Goal: Navigation & Orientation: Find specific page/section

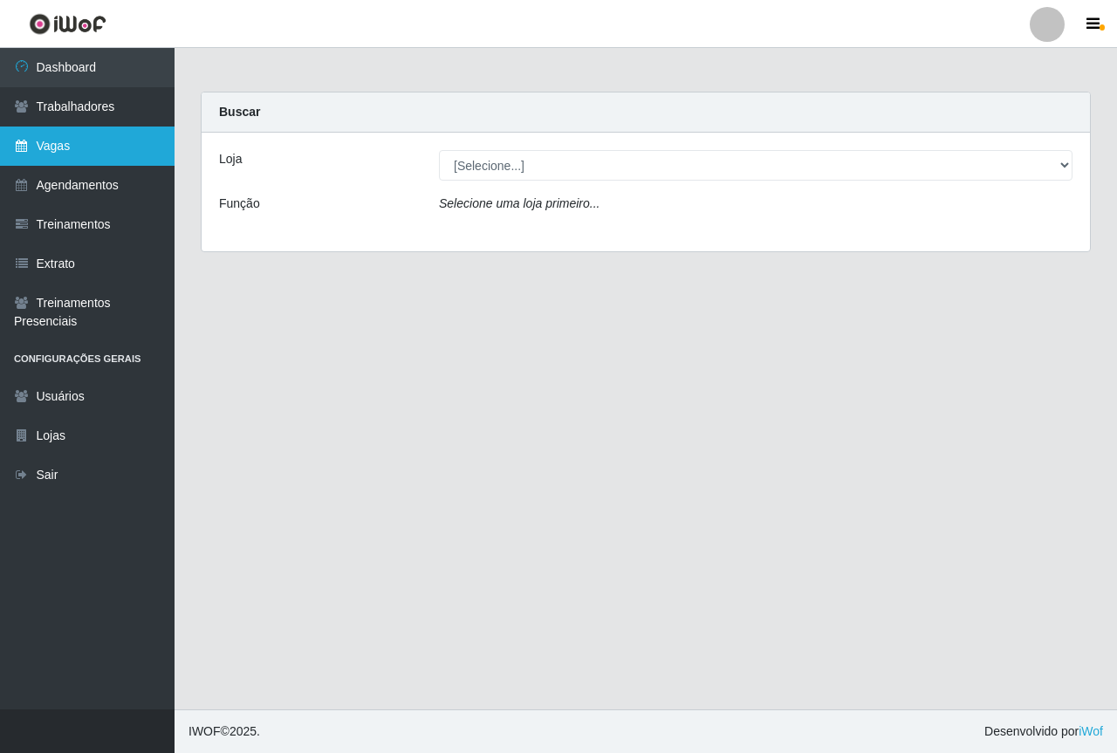
click at [60, 153] on link "Vagas" at bounding box center [87, 145] width 174 height 39
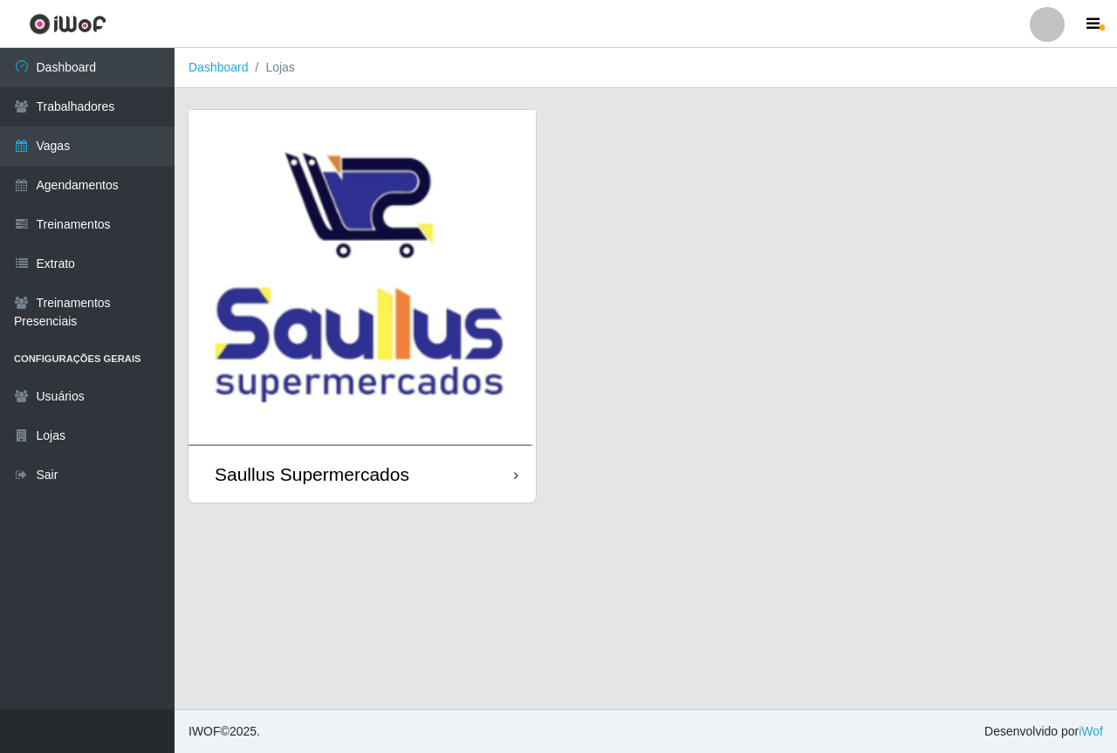
click at [320, 195] on img at bounding box center [361, 278] width 347 height 336
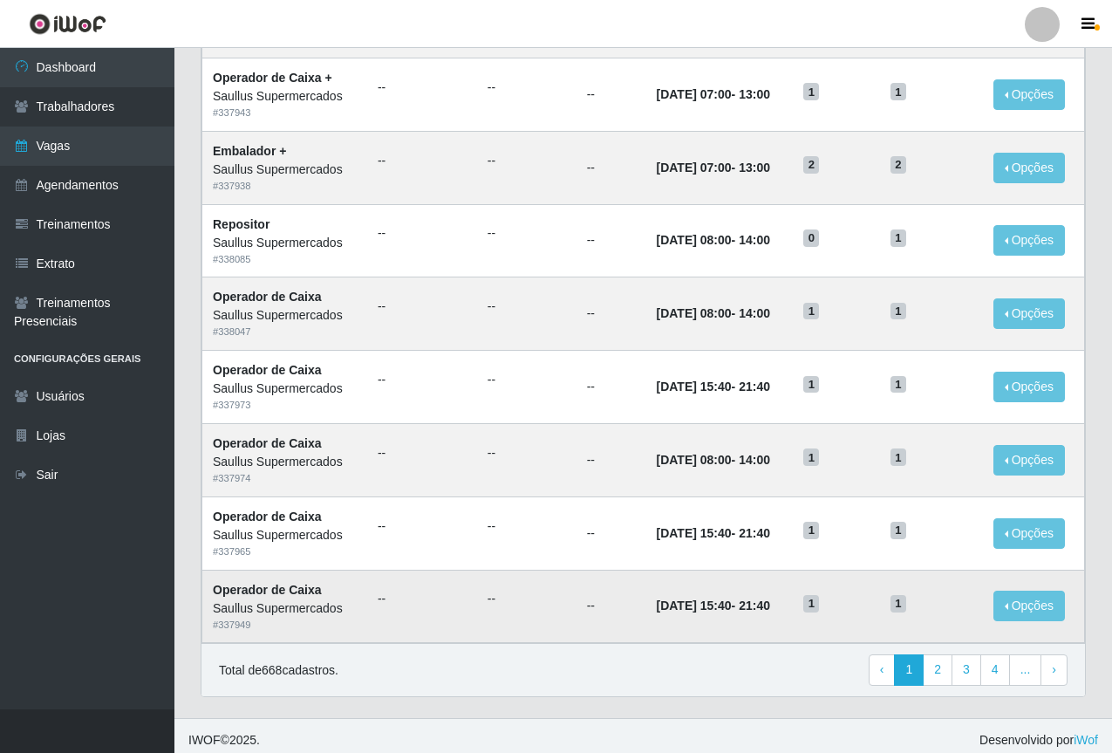
scroll to position [726, 0]
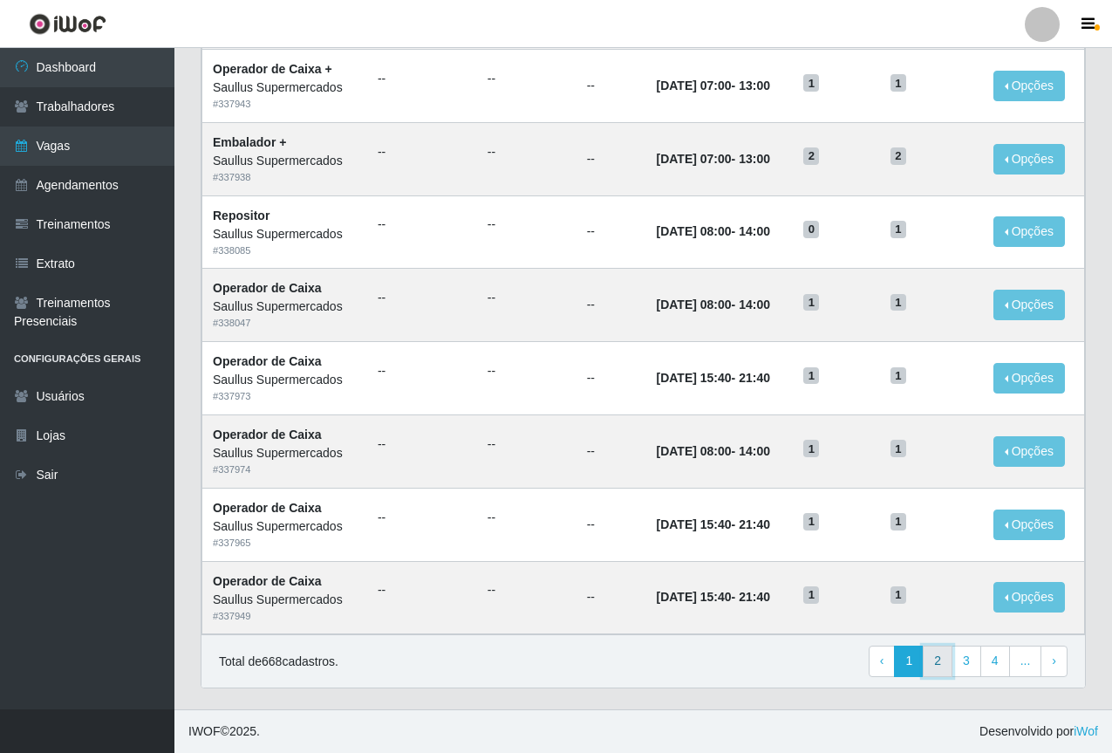
click at [946, 660] on link "2" at bounding box center [938, 661] width 30 height 31
click at [969, 666] on link "3" at bounding box center [967, 661] width 30 height 31
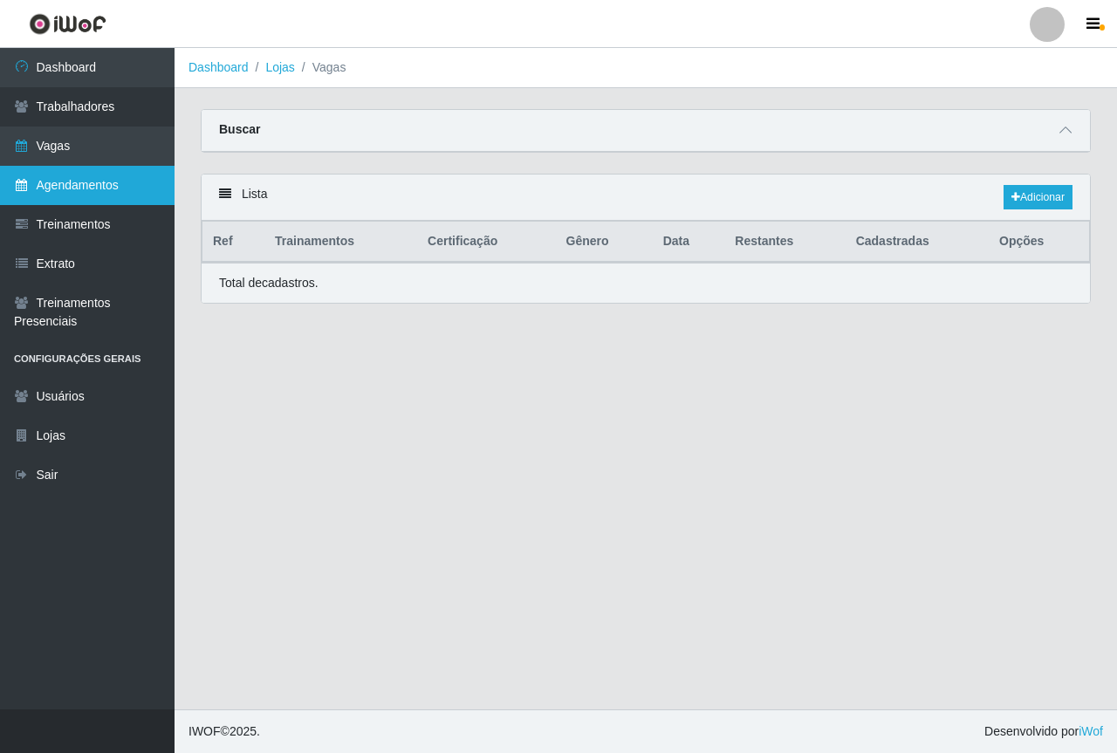
click at [73, 170] on link "Agendamentos" at bounding box center [87, 185] width 174 height 39
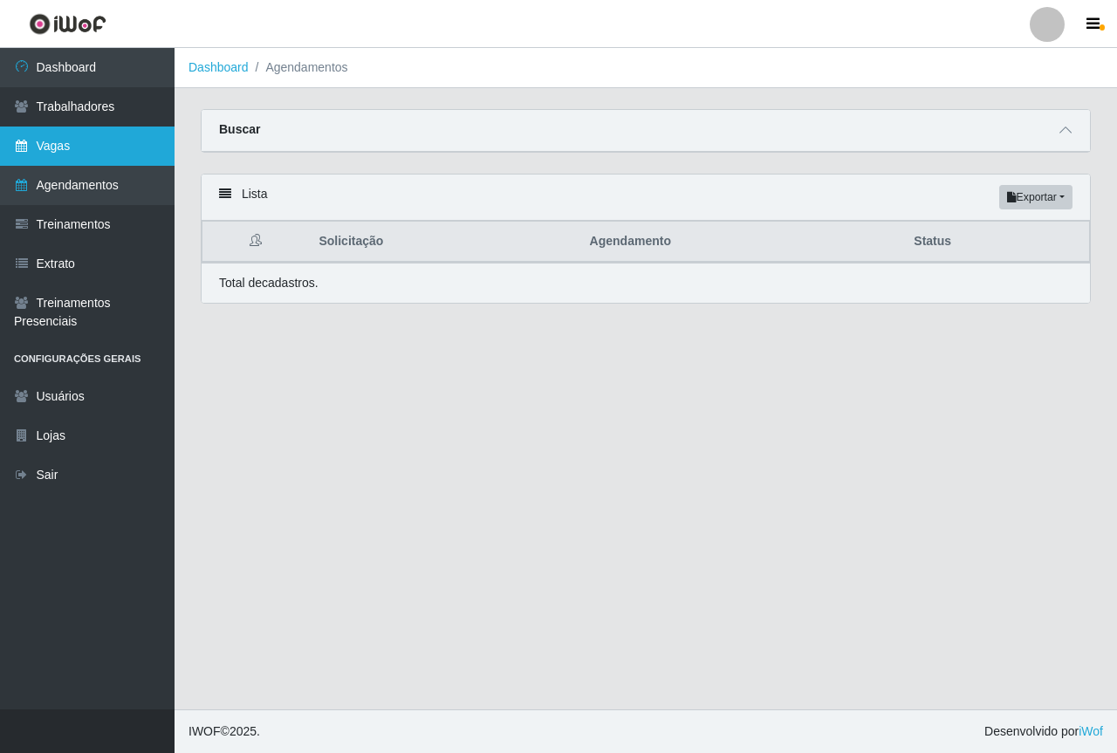
click at [74, 153] on link "Vagas" at bounding box center [87, 145] width 174 height 39
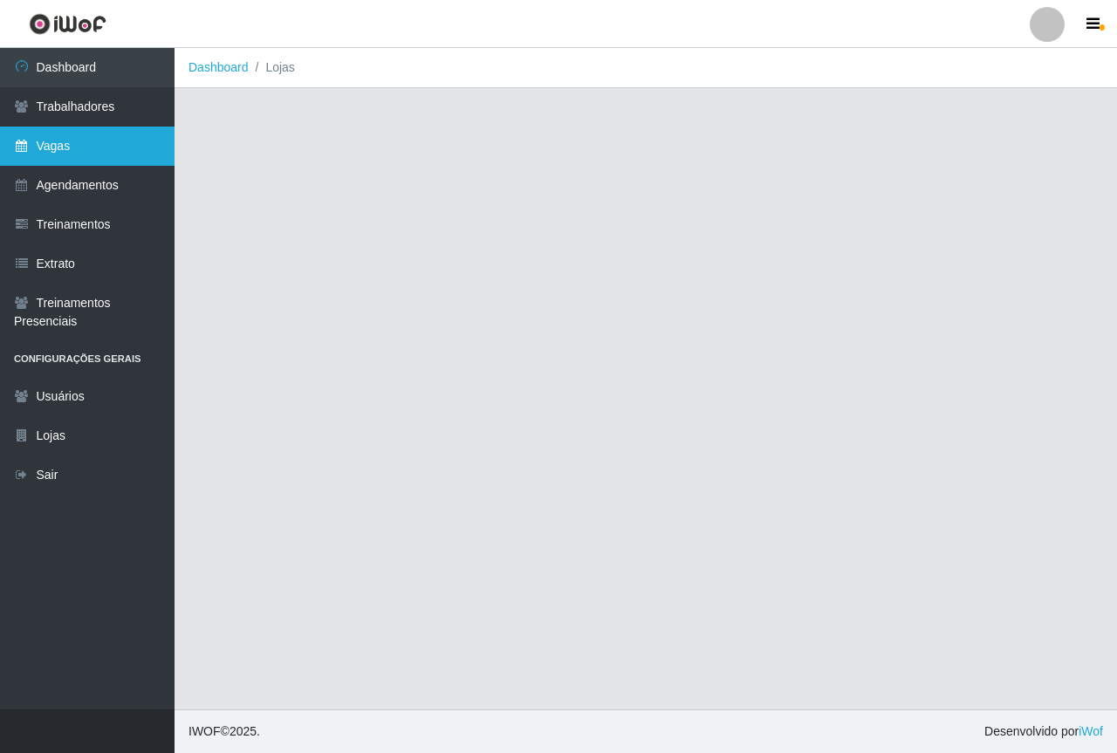
click at [88, 153] on link "Vagas" at bounding box center [87, 145] width 174 height 39
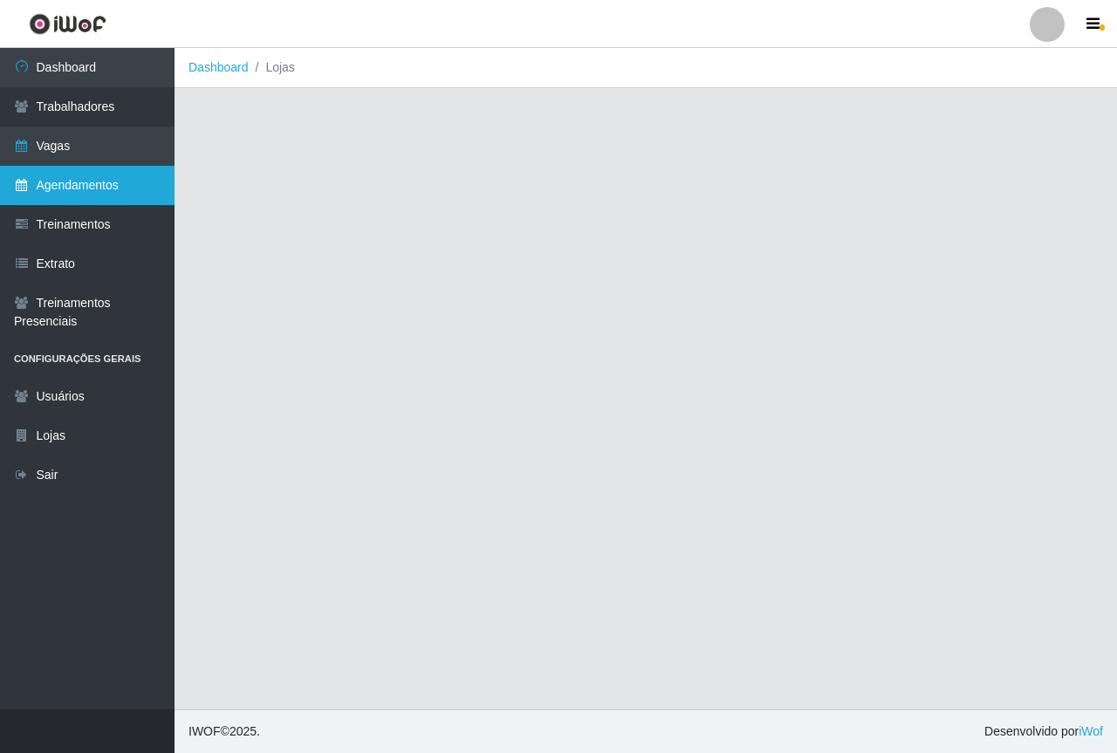
click at [89, 174] on link "Agendamentos" at bounding box center [87, 185] width 174 height 39
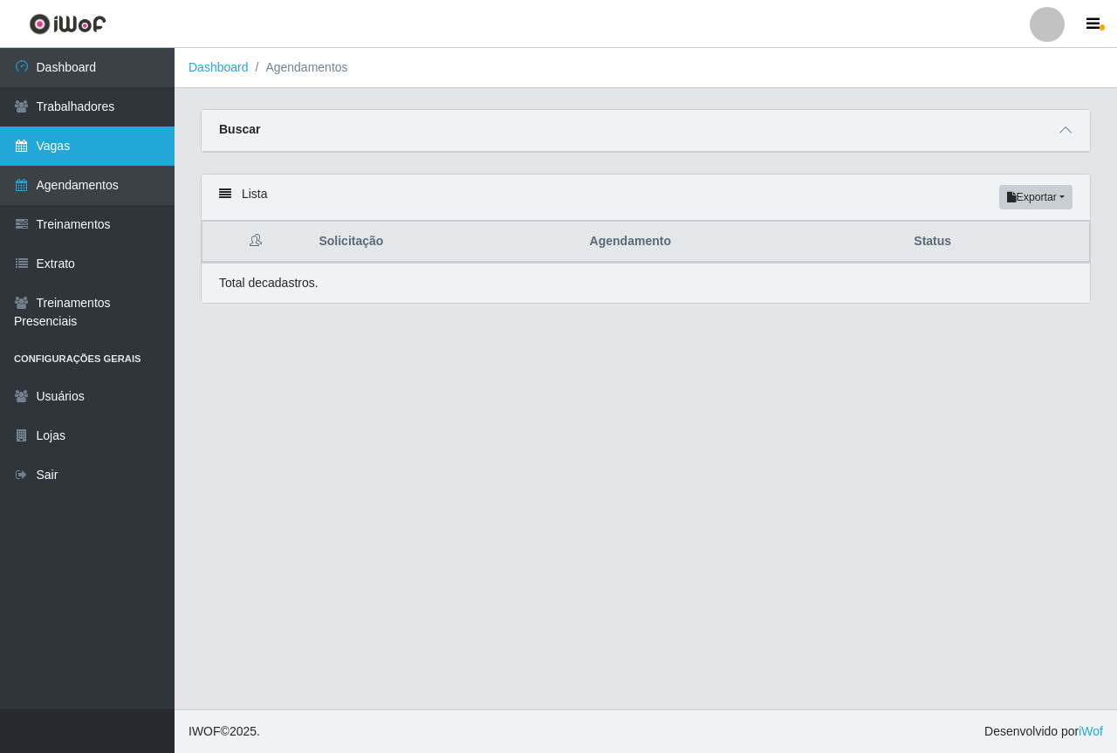
click at [84, 143] on link "Vagas" at bounding box center [87, 145] width 174 height 39
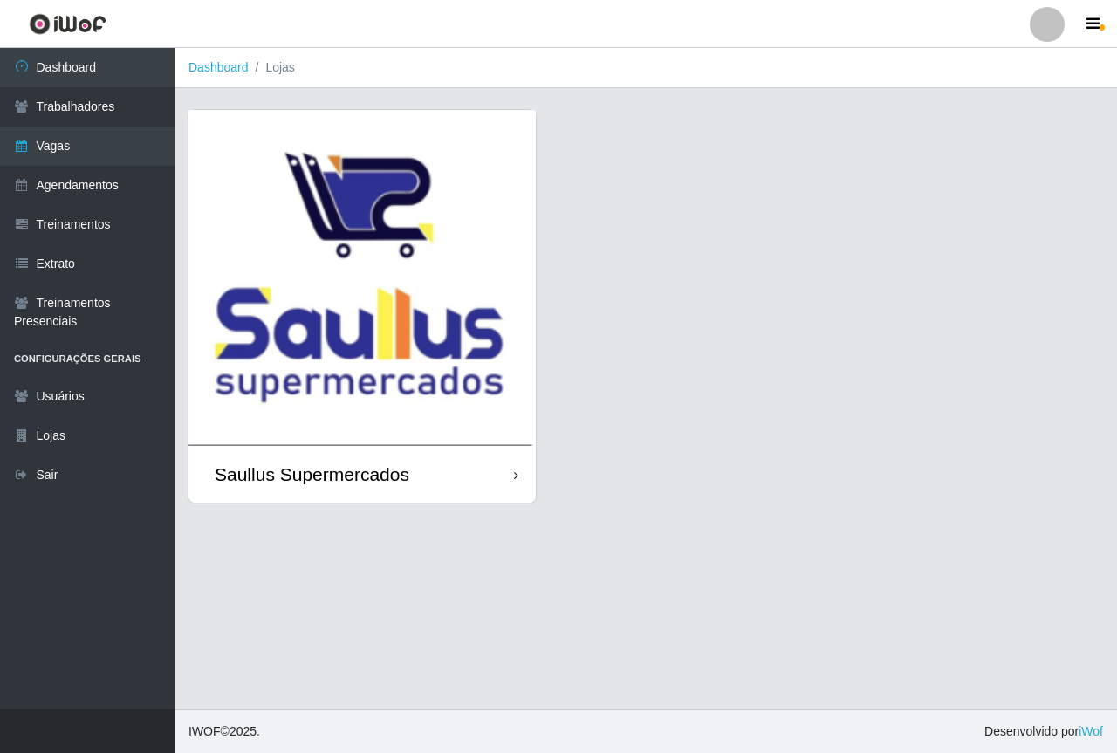
click at [332, 264] on img at bounding box center [361, 278] width 347 height 336
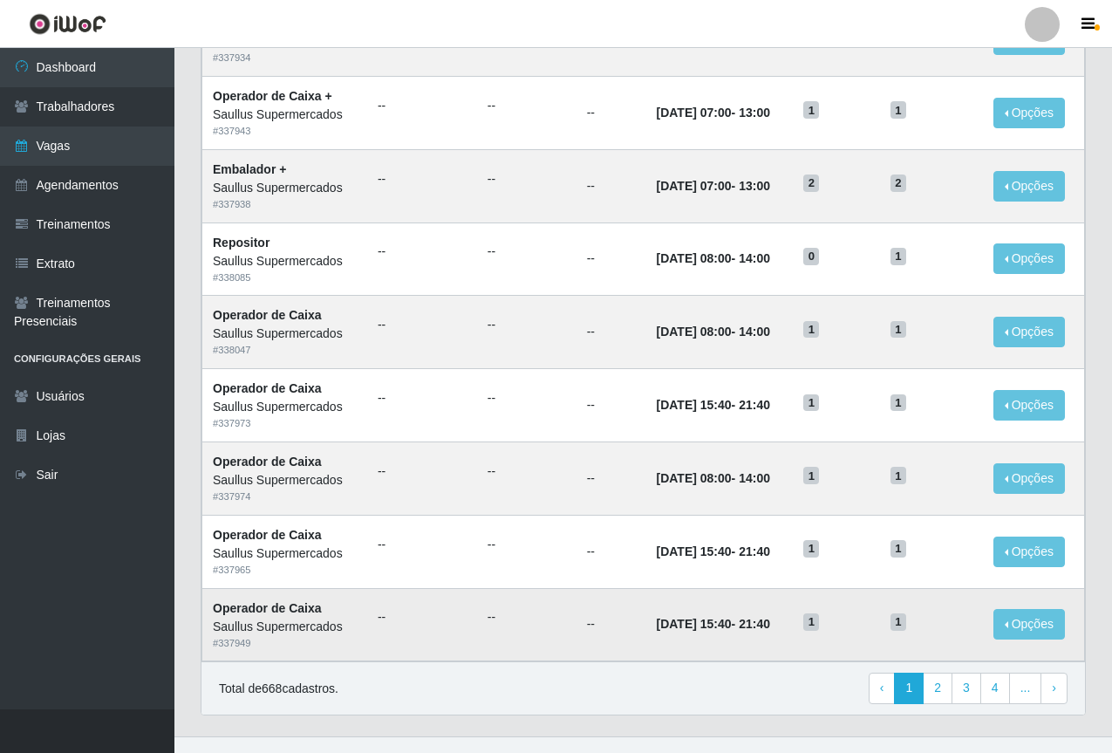
scroll to position [726, 0]
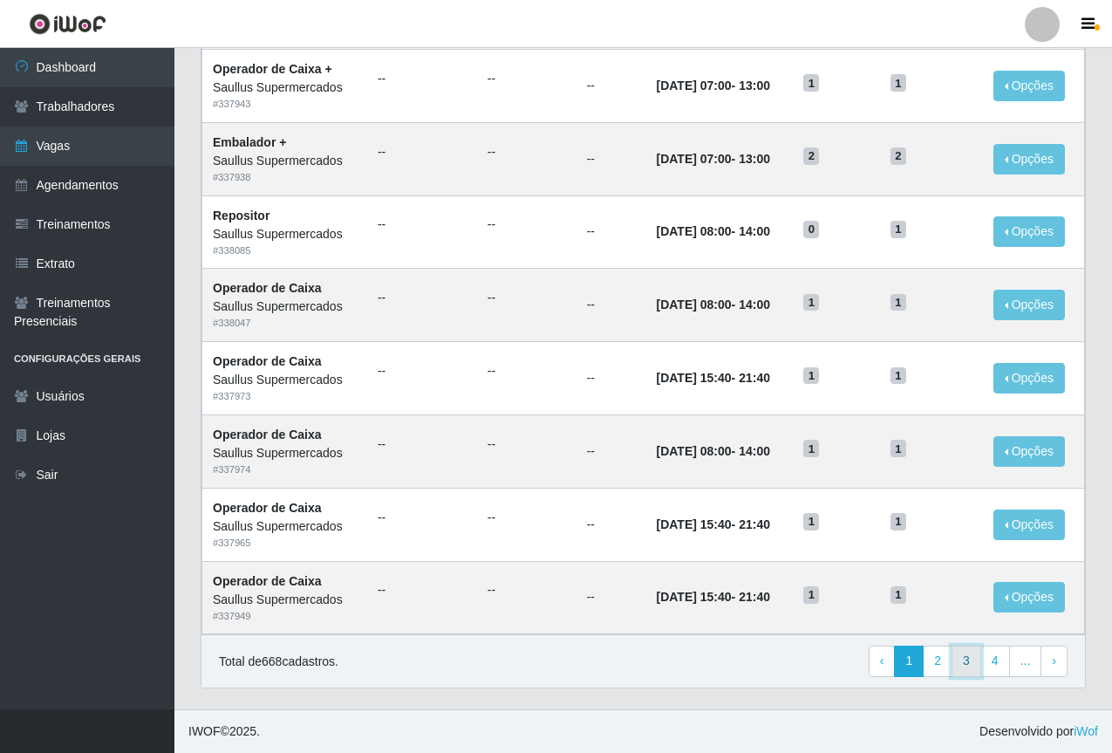
click at [969, 663] on link "3" at bounding box center [967, 661] width 30 height 31
click at [936, 663] on link "4" at bounding box center [938, 661] width 30 height 31
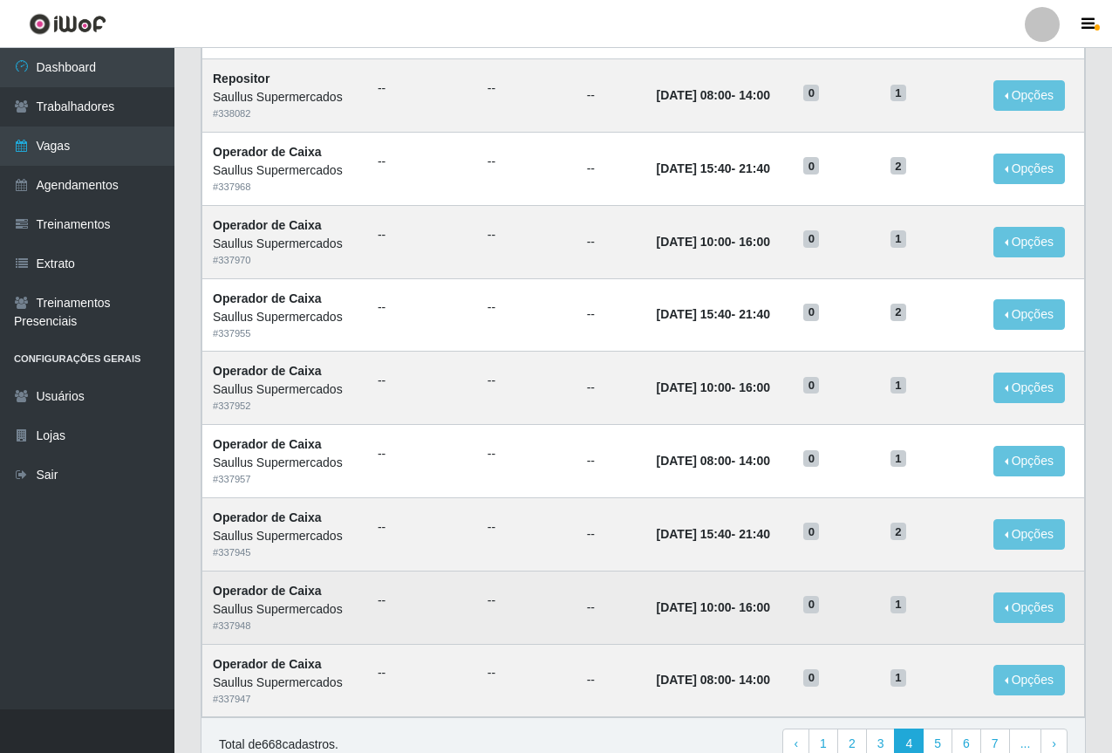
scroll to position [726, 0]
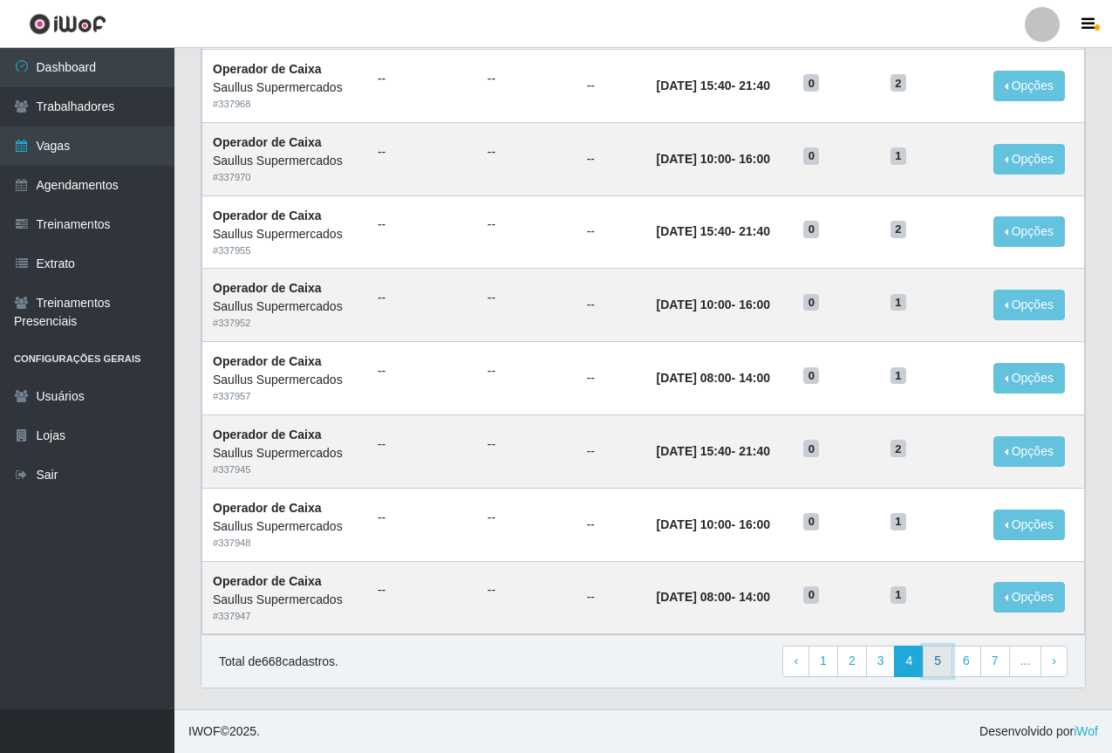
click at [941, 653] on link "5" at bounding box center [938, 661] width 30 height 31
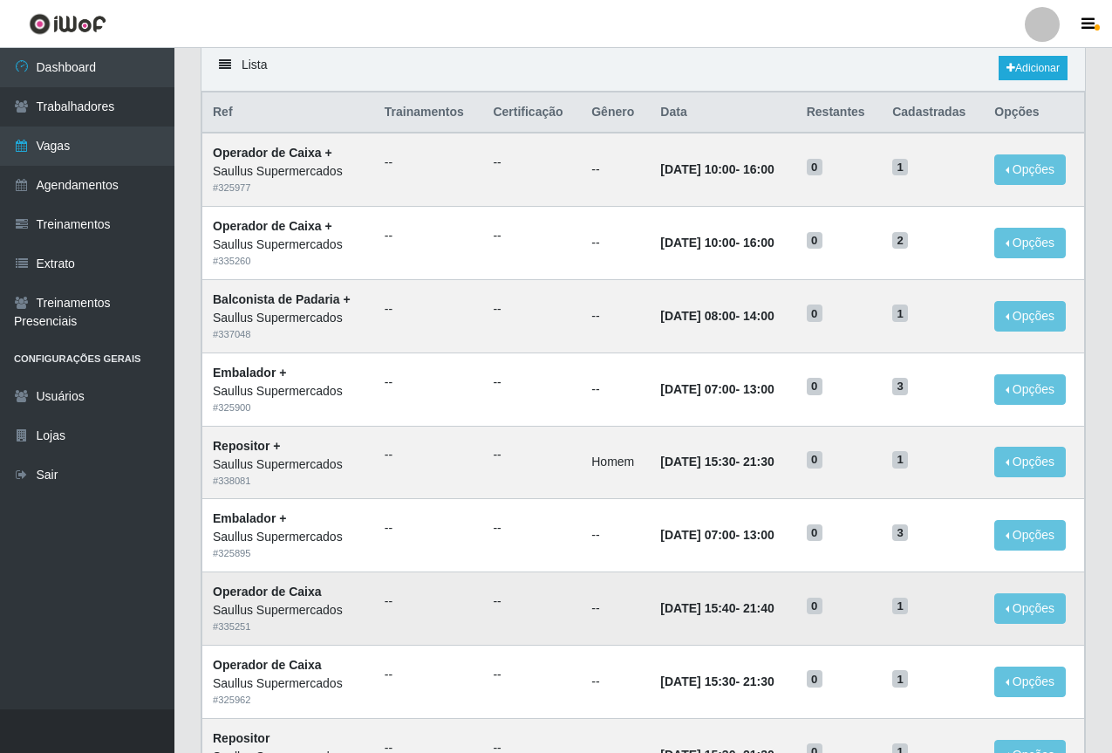
scroll to position [87, 0]
